Goal: Information Seeking & Learning: Learn about a topic

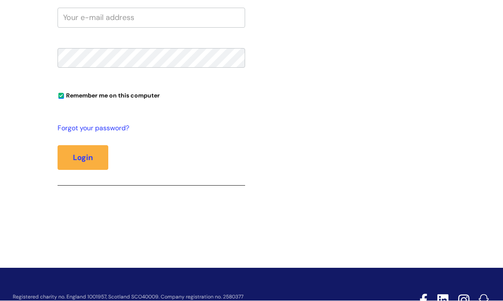
scroll to position [230, 0]
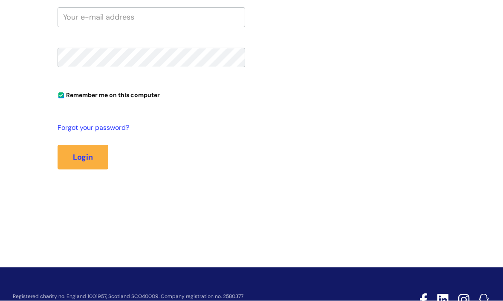
type input "[PERSON_NAME]"
click at [83, 157] on button "Login" at bounding box center [83, 157] width 51 height 25
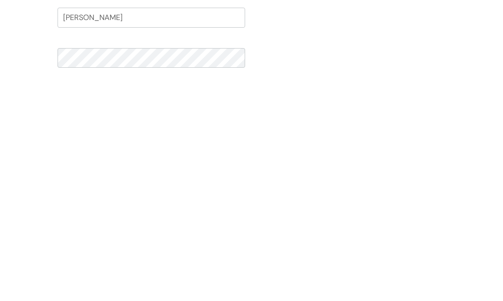
scroll to position [0, 0]
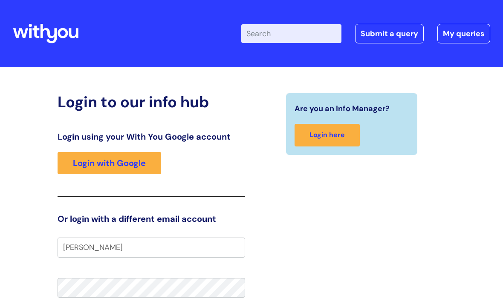
click at [390, 38] on link "Submit a query" at bounding box center [389, 34] width 69 height 20
click at [118, 162] on link "Login with Google" at bounding box center [110, 163] width 104 height 22
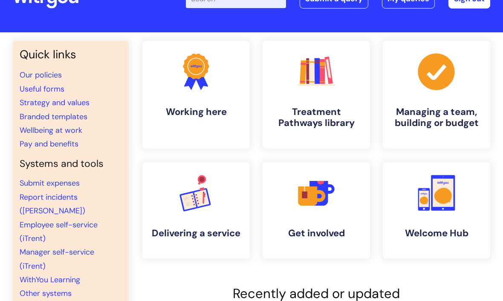
scroll to position [29, 0]
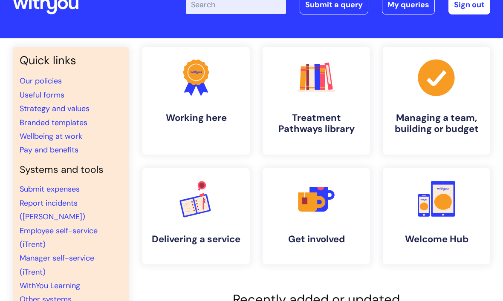
click at [67, 137] on link "Wellbeing at work" at bounding box center [51, 136] width 63 height 10
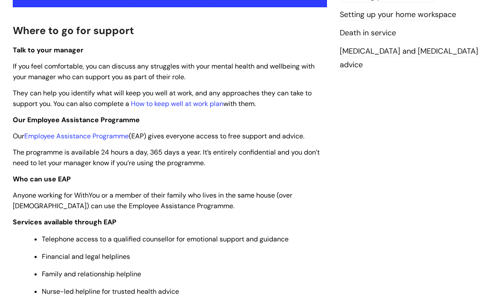
scroll to position [223, 0]
click at [102, 135] on link "Employee Assistance Programme" at bounding box center [76, 136] width 104 height 9
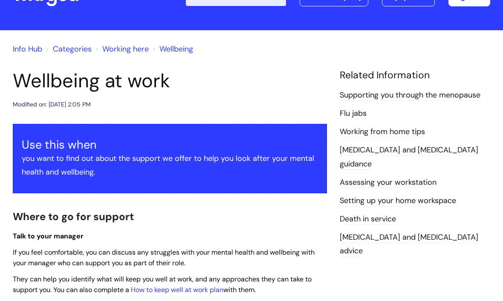
scroll to position [0, 0]
